Goal: Information Seeking & Learning: Learn about a topic

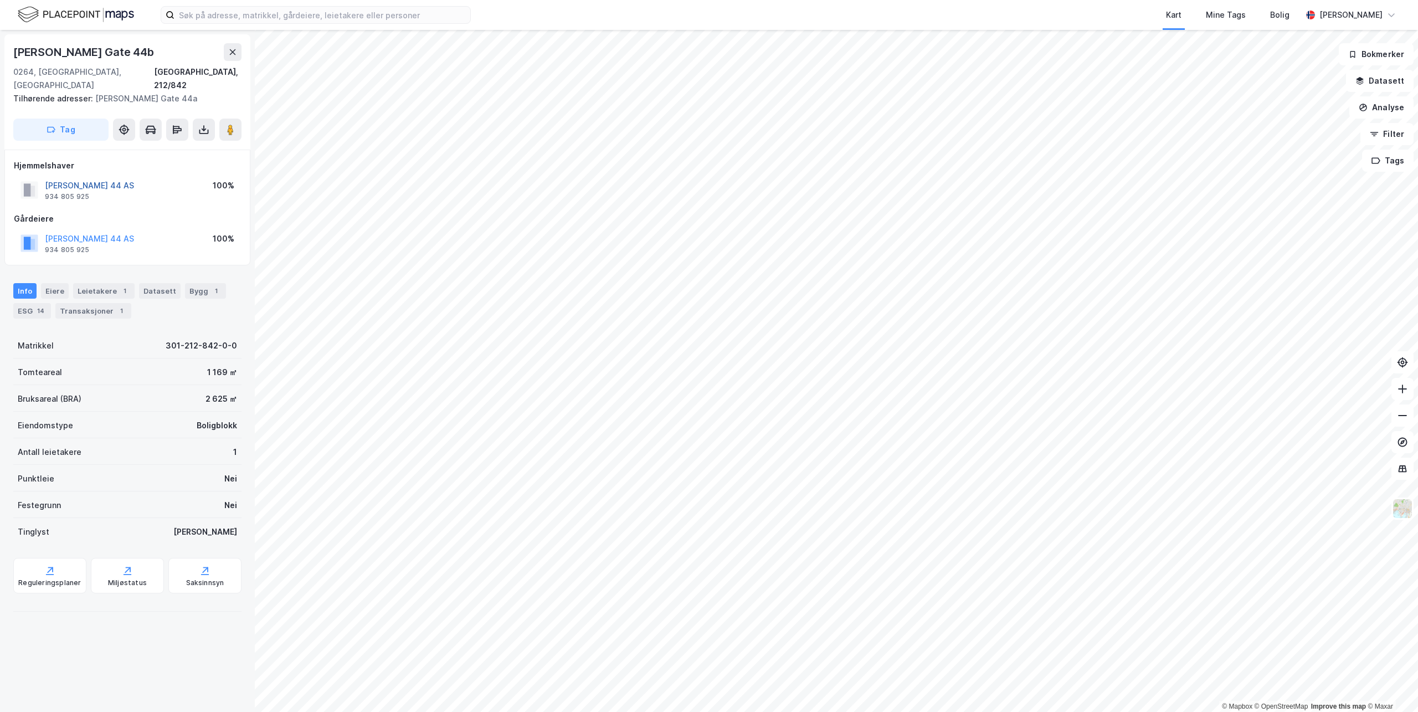
click at [0, 0] on button "[PERSON_NAME] 44 AS" at bounding box center [0, 0] width 0 height 0
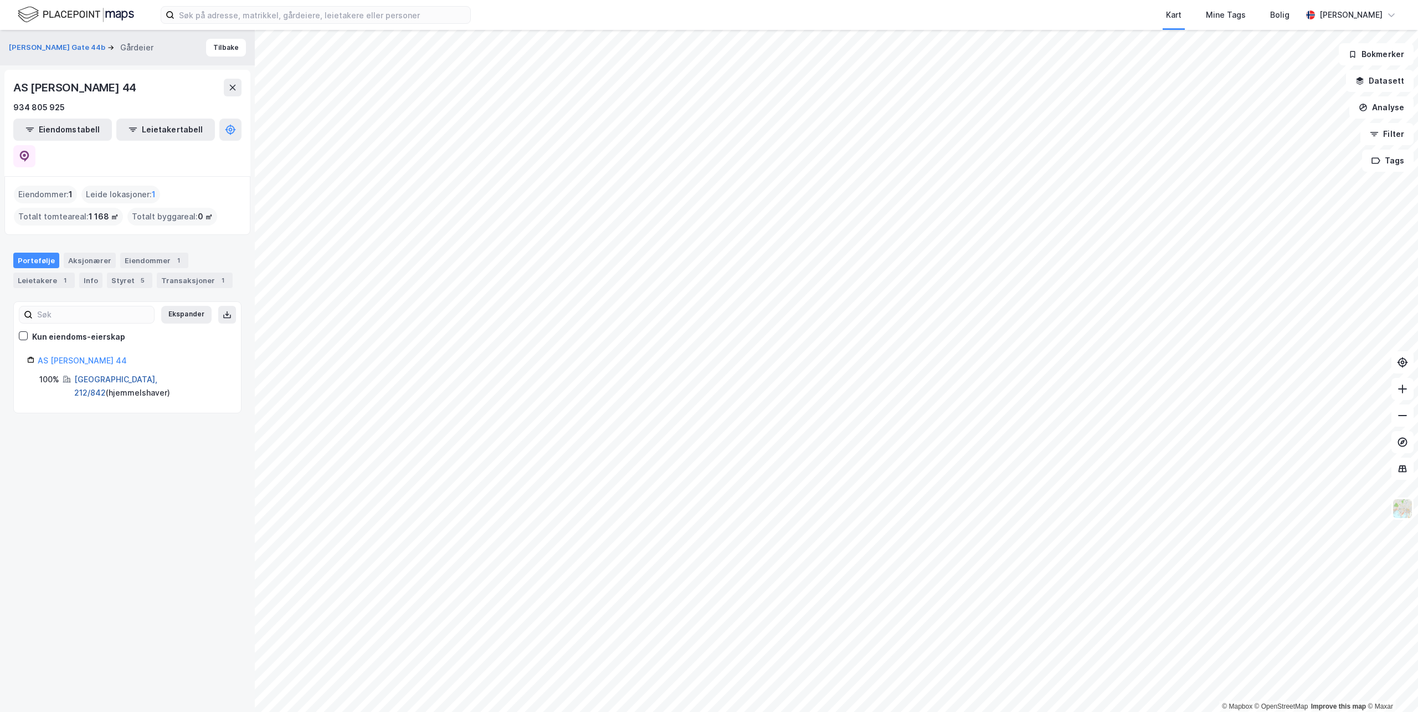
click at [93, 374] on link "[GEOGRAPHIC_DATA], 212/842" at bounding box center [115, 385] width 83 height 23
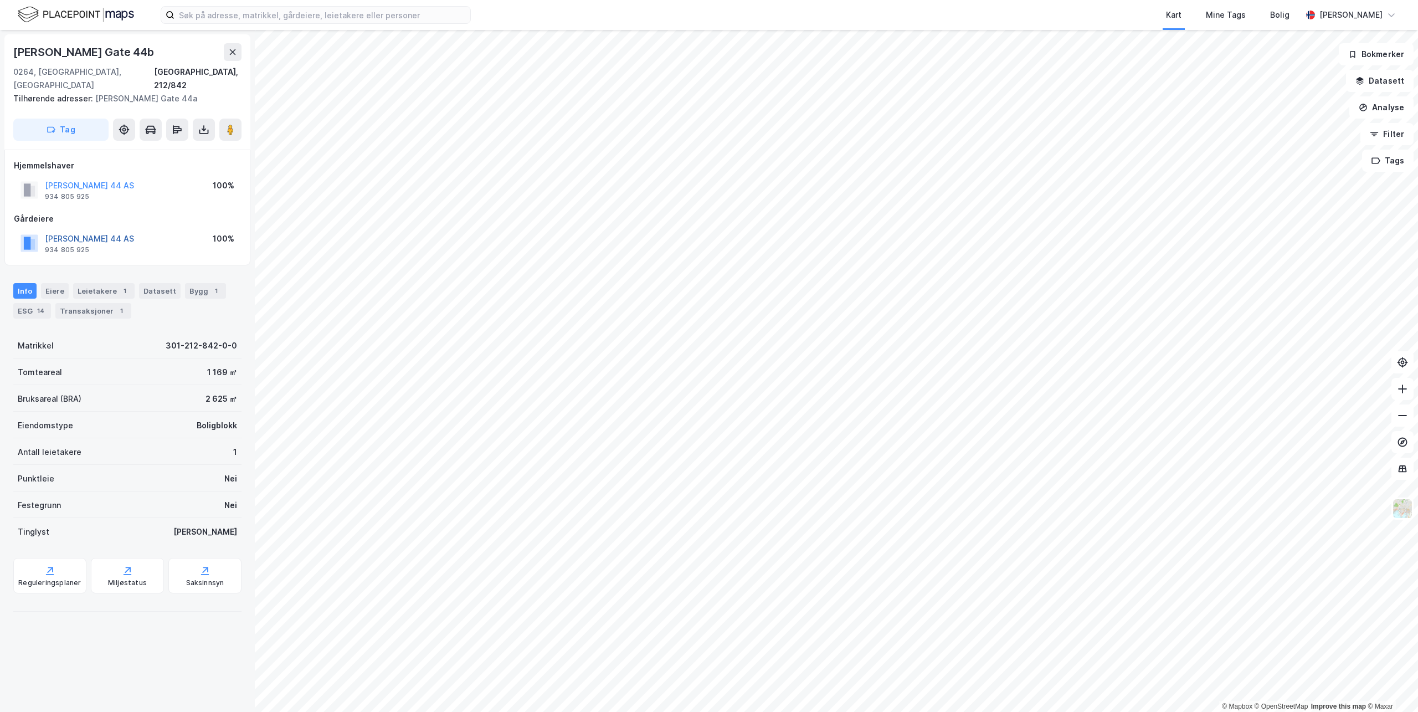
click at [0, 0] on button "[PERSON_NAME] 44 AS" at bounding box center [0, 0] width 0 height 0
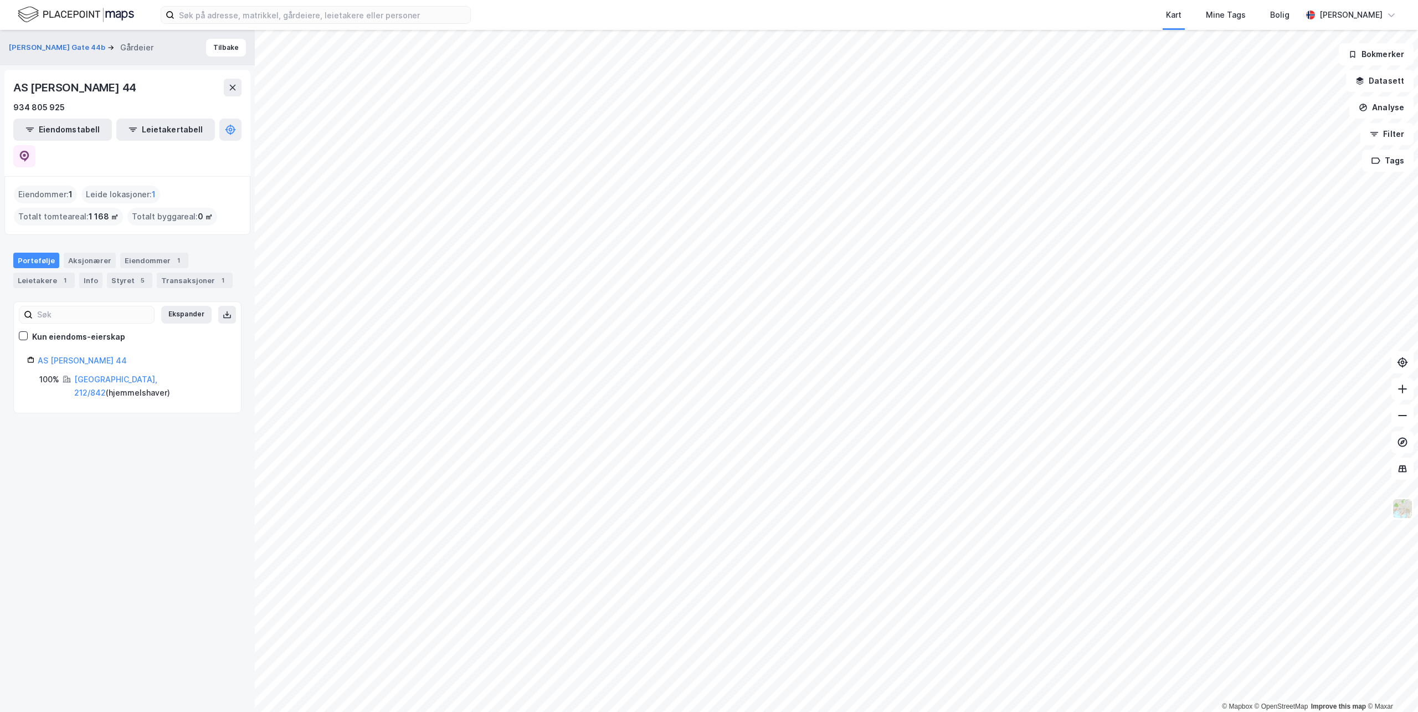
drag, startPoint x: 170, startPoint y: 338, endPoint x: 25, endPoint y: 321, distance: 145.6
click at [25, 321] on div "Ekspander Kun eiendoms-eierskap AS [PERSON_NAME] 44 100% [GEOGRAPHIC_DATA], 212…" at bounding box center [127, 357] width 228 height 112
copy link "AS [PERSON_NAME] 44"
click at [172, 276] on div "© Mapbox © OpenStreetMap Improve this map © [PERSON_NAME] Gate 44b Gårdeier Til…" at bounding box center [709, 371] width 1418 height 682
